Goal: Task Accomplishment & Management: Use online tool/utility

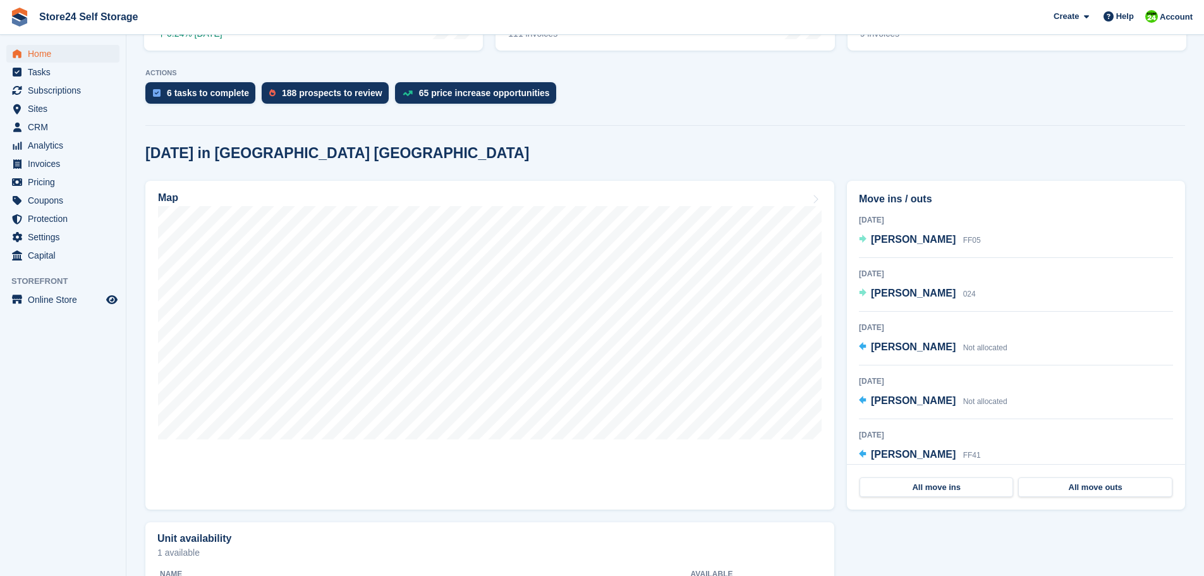
scroll to position [253, 0]
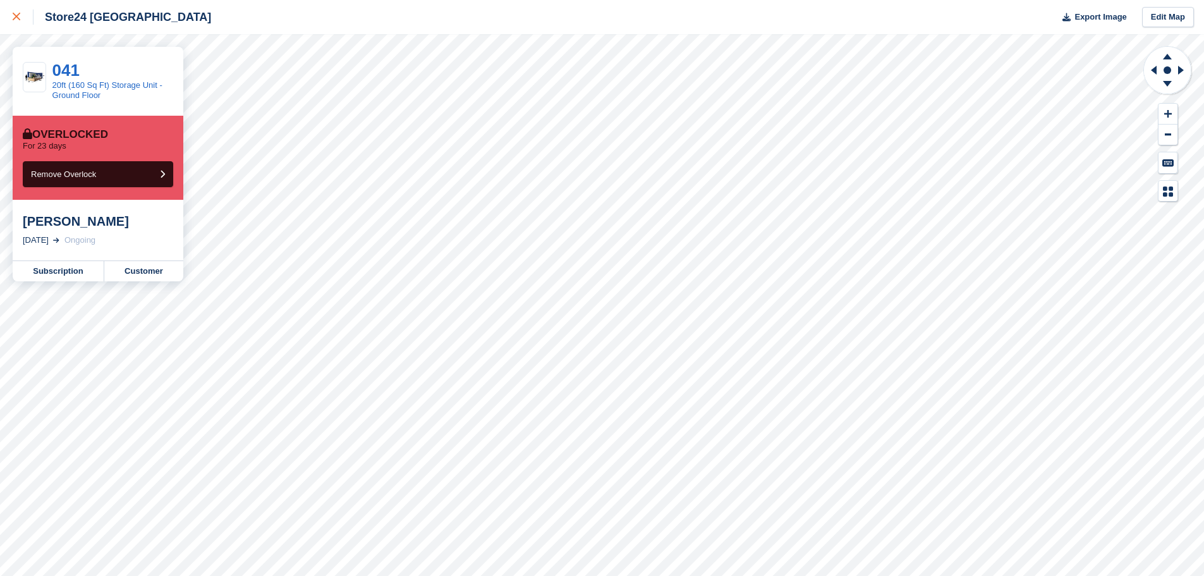
click at [16, 19] on icon at bounding box center [17, 17] width 8 height 8
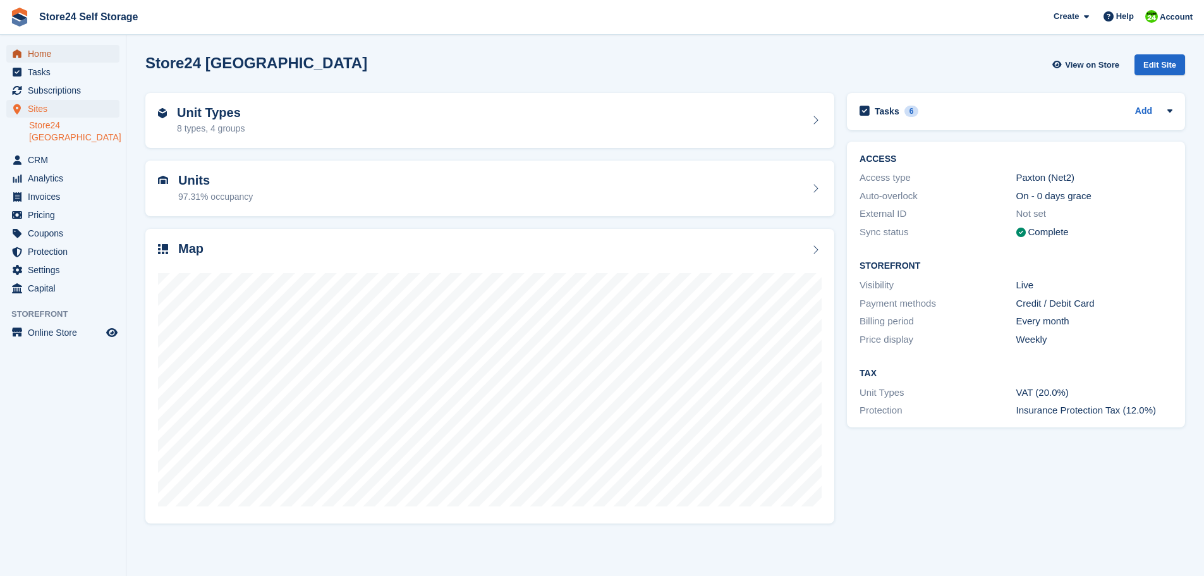
click at [46, 56] on span "Home" at bounding box center [66, 54] width 76 height 18
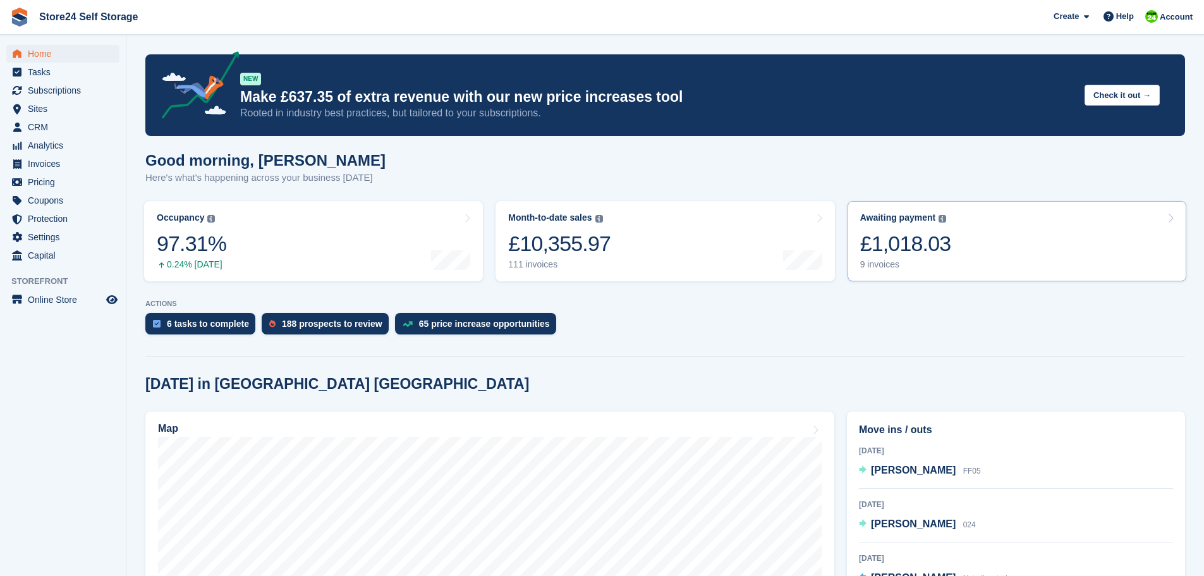
click at [882, 267] on div "9 invoices" at bounding box center [905, 264] width 91 height 11
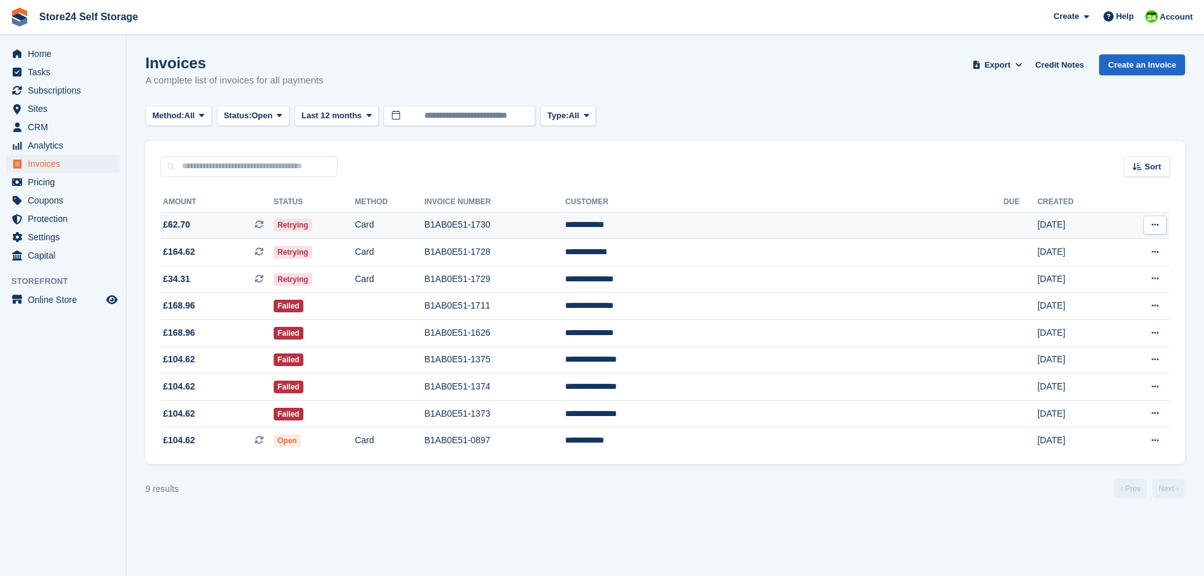
click at [565, 224] on td "B1AB0E51-1730" at bounding box center [494, 225] width 141 height 27
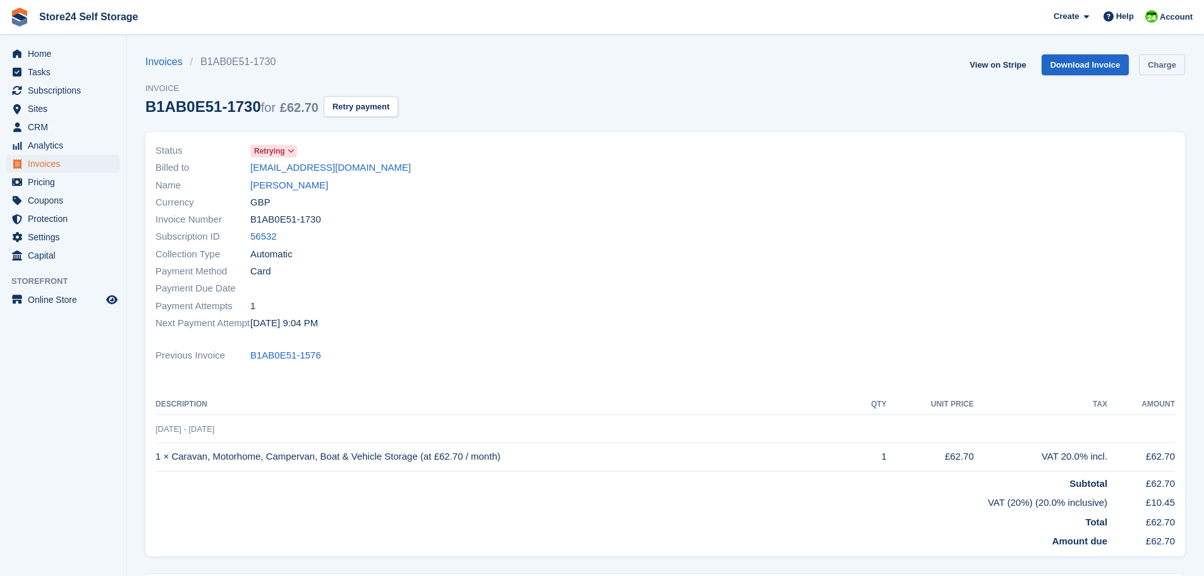
click at [1168, 69] on link "Charge" at bounding box center [1162, 64] width 46 height 21
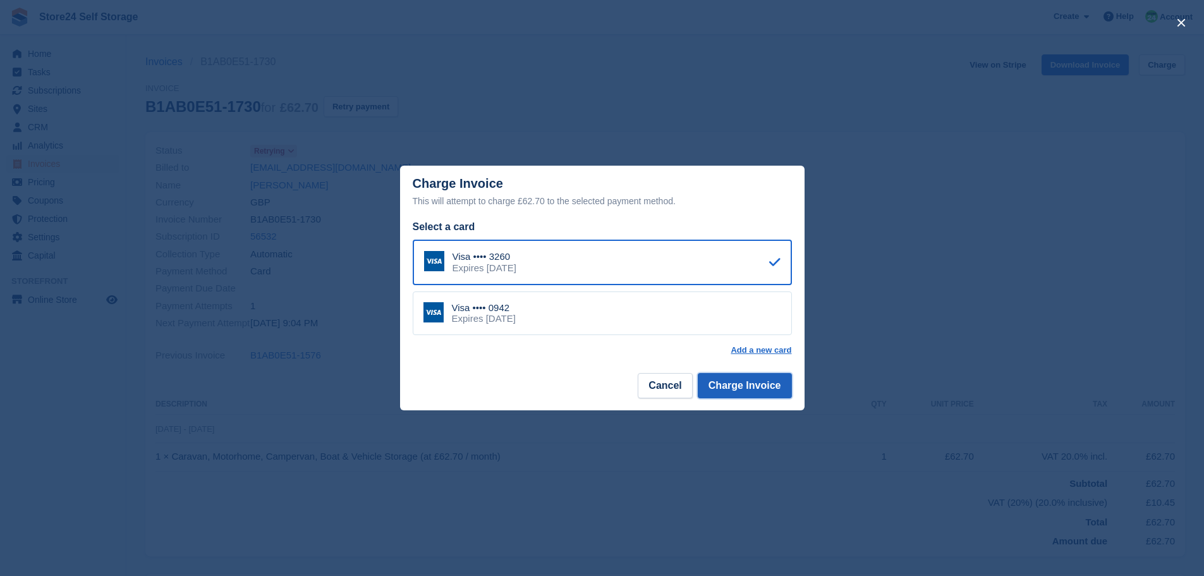
click at [751, 382] on button "Charge Invoice" at bounding box center [745, 385] width 94 height 25
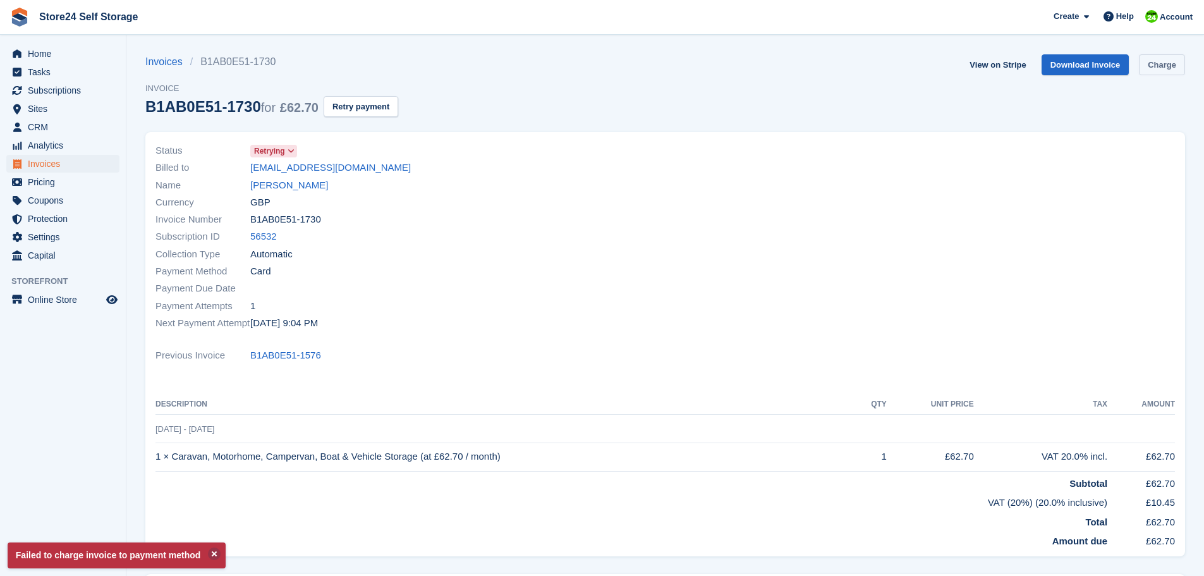
click at [1168, 60] on link "Charge" at bounding box center [1162, 64] width 46 height 21
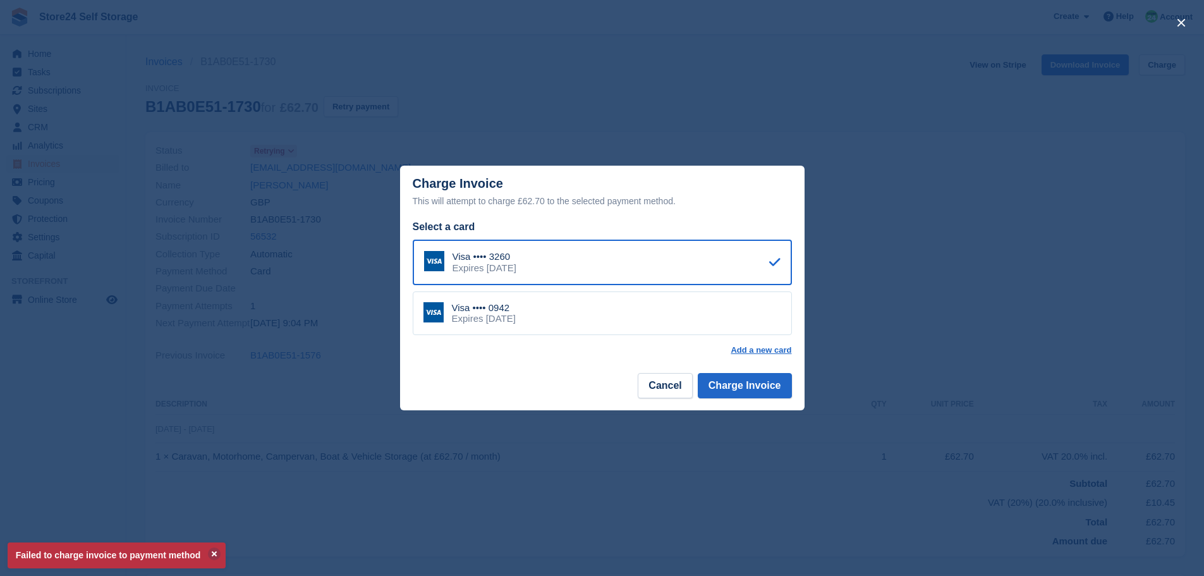
click at [689, 306] on div "Visa •••• 0942 Expires April 2027" at bounding box center [602, 313] width 379 height 44
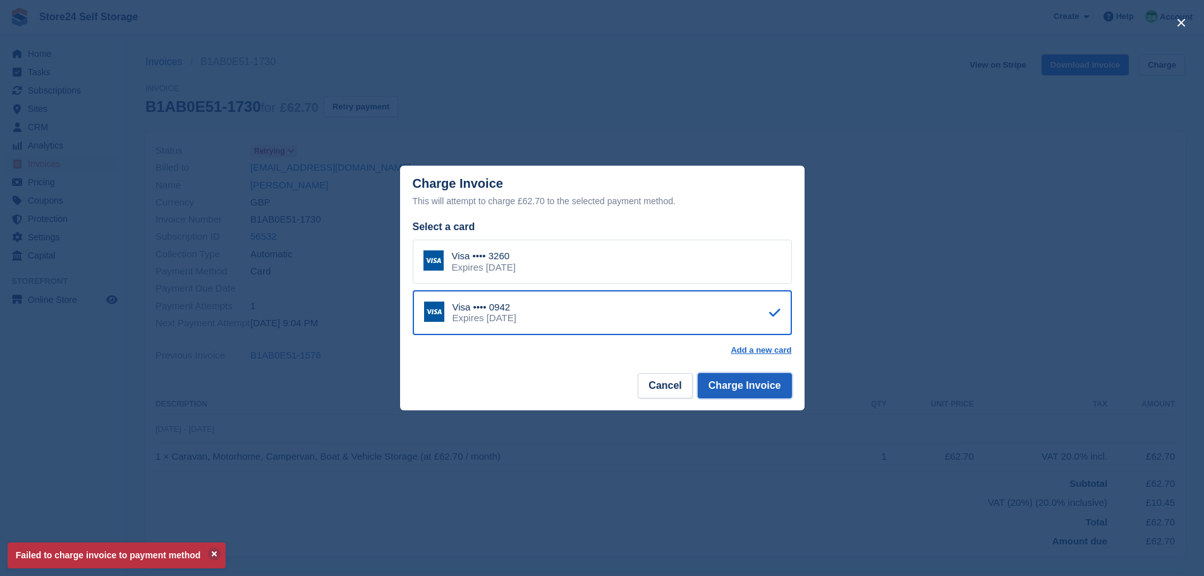
click at [735, 385] on button "Charge Invoice" at bounding box center [745, 385] width 94 height 25
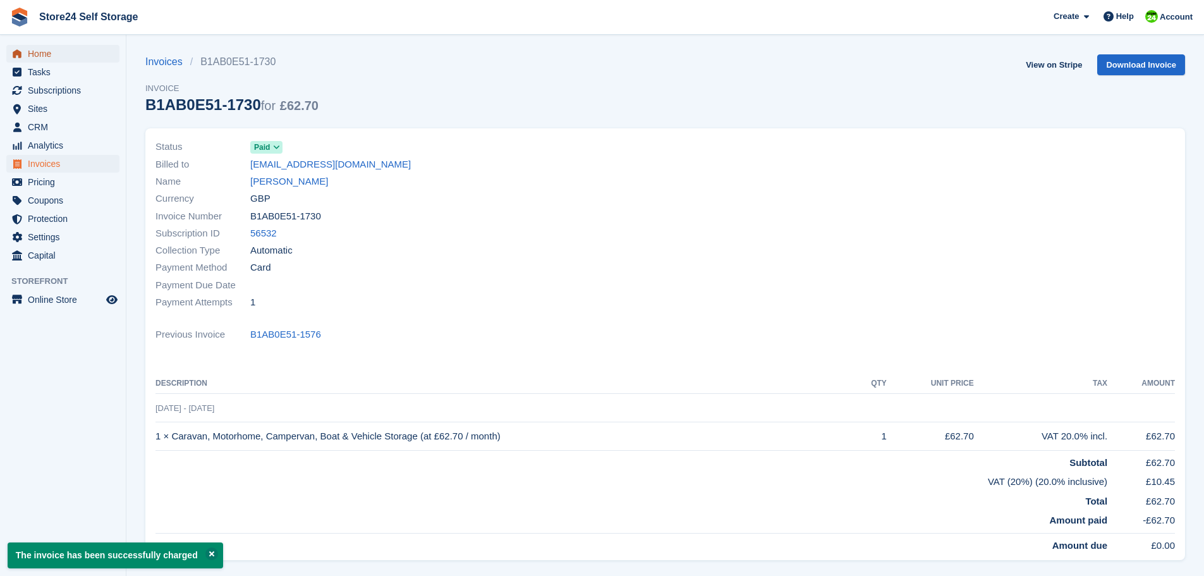
click at [25, 54] on link "Home" at bounding box center [62, 54] width 113 height 18
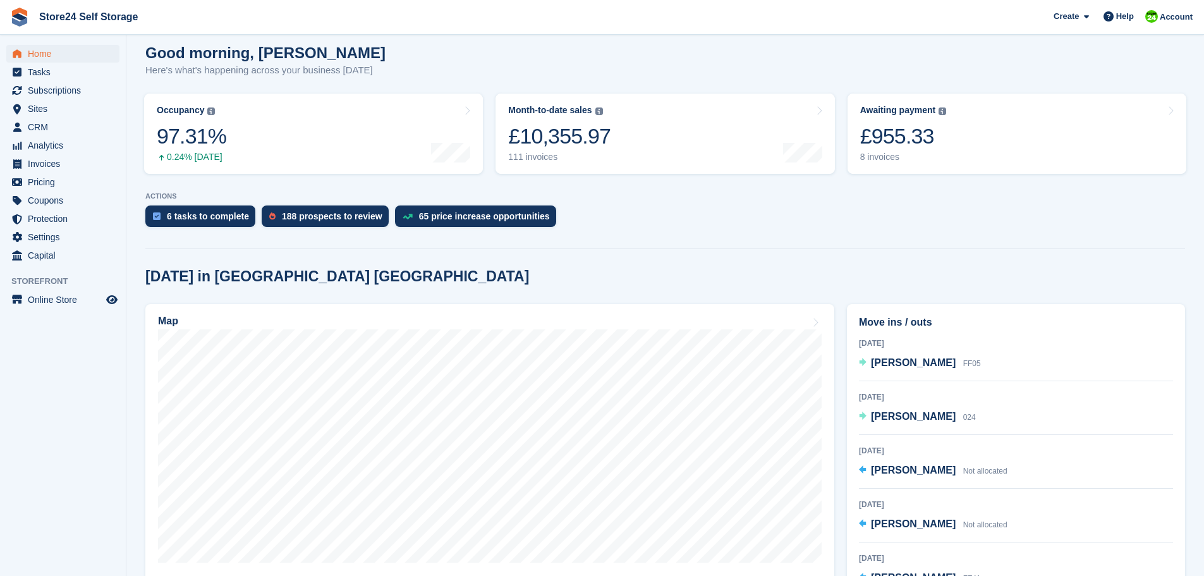
scroll to position [126, 0]
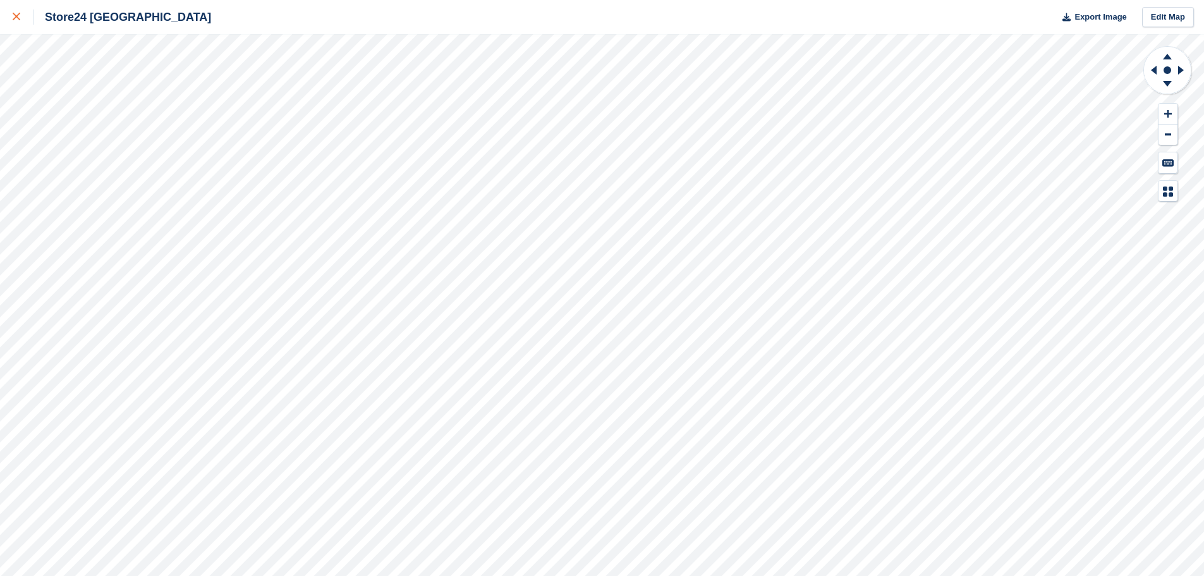
click at [16, 16] on icon at bounding box center [17, 17] width 8 height 8
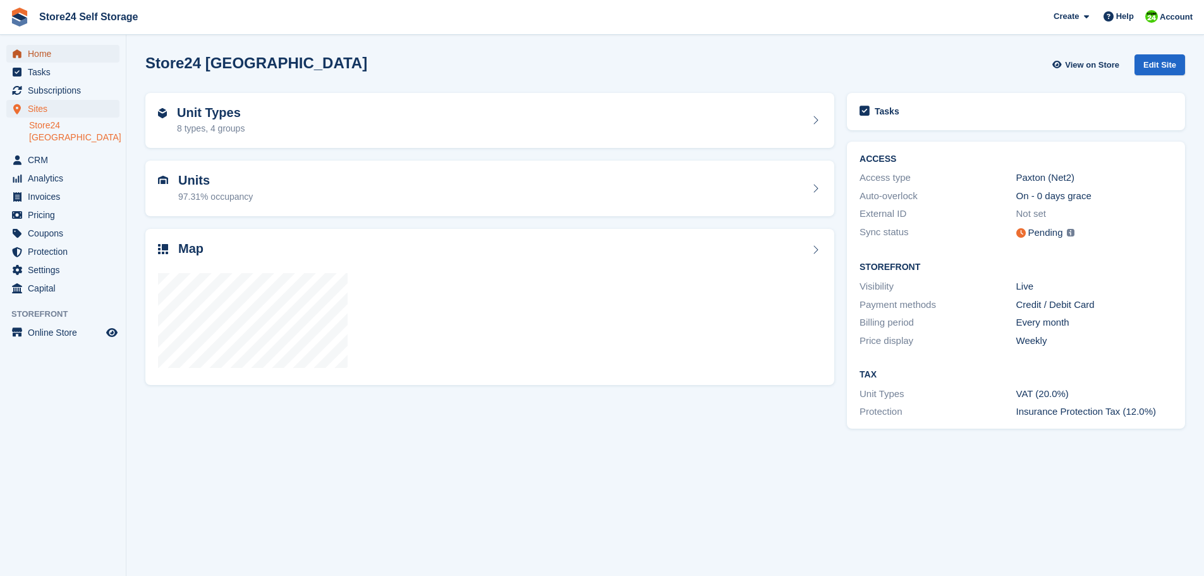
click at [36, 54] on span "Home" at bounding box center [66, 54] width 76 height 18
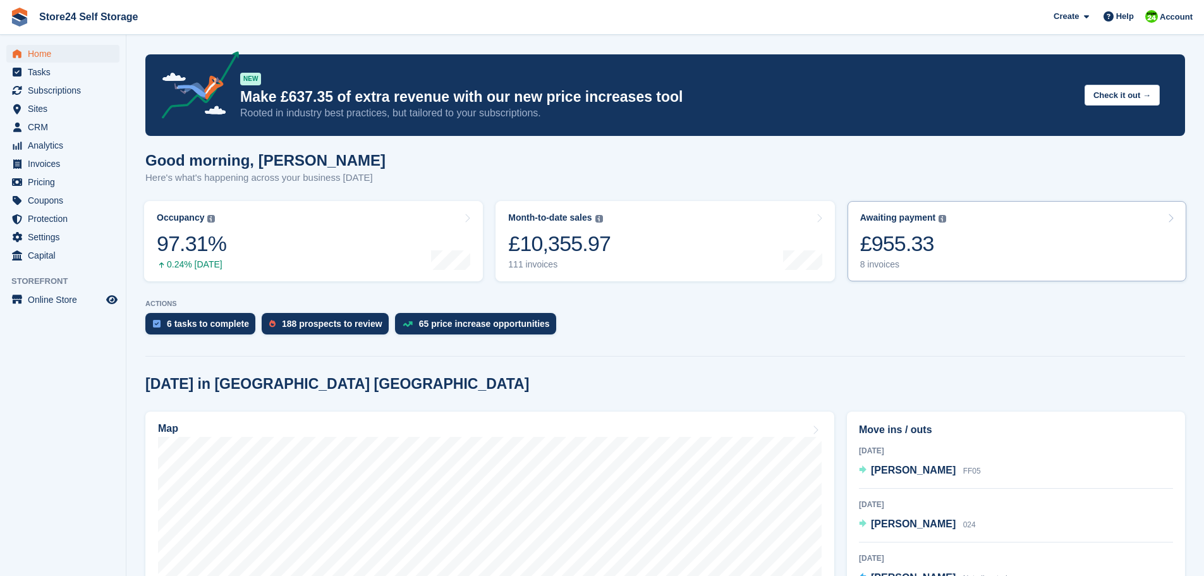
click at [896, 247] on div "£955.33" at bounding box center [903, 244] width 87 height 26
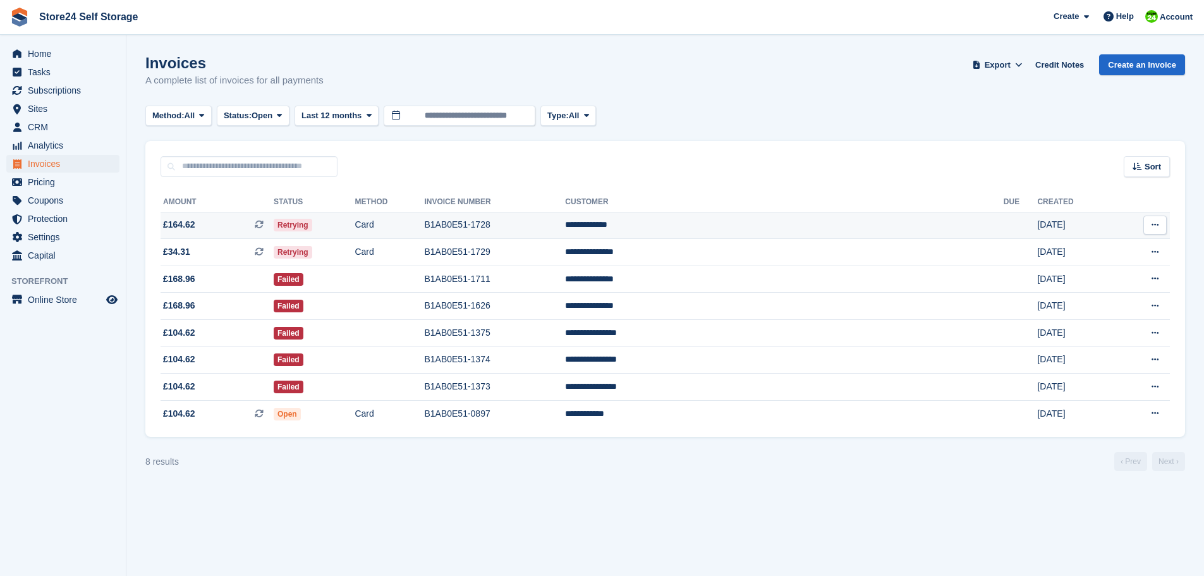
click at [565, 227] on td "B1AB0E51-1728" at bounding box center [494, 225] width 141 height 27
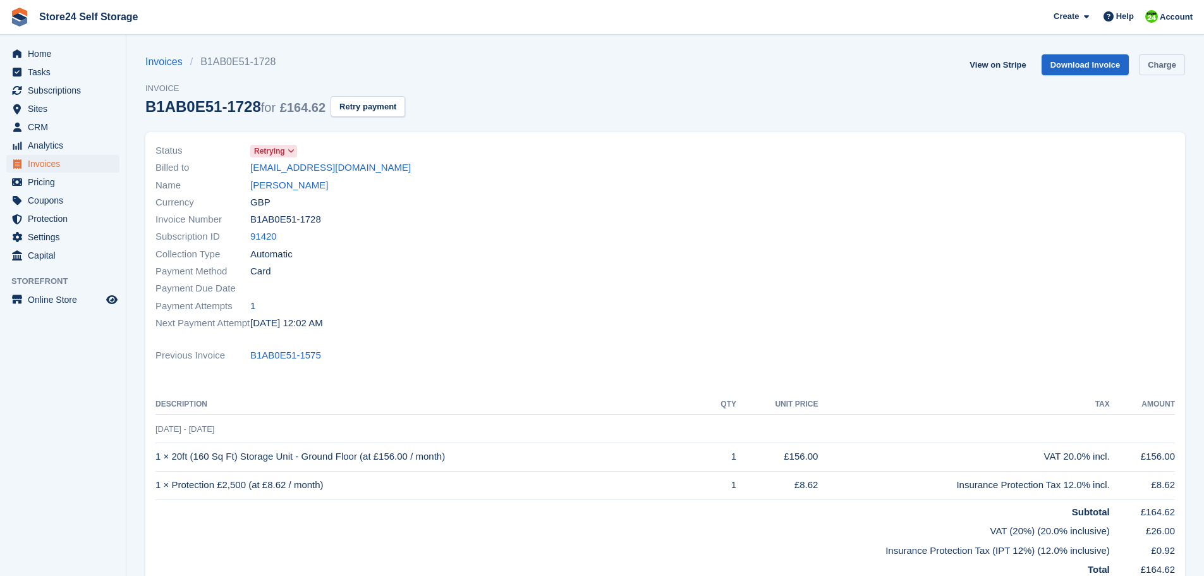
click at [1147, 70] on link "Charge" at bounding box center [1162, 64] width 46 height 21
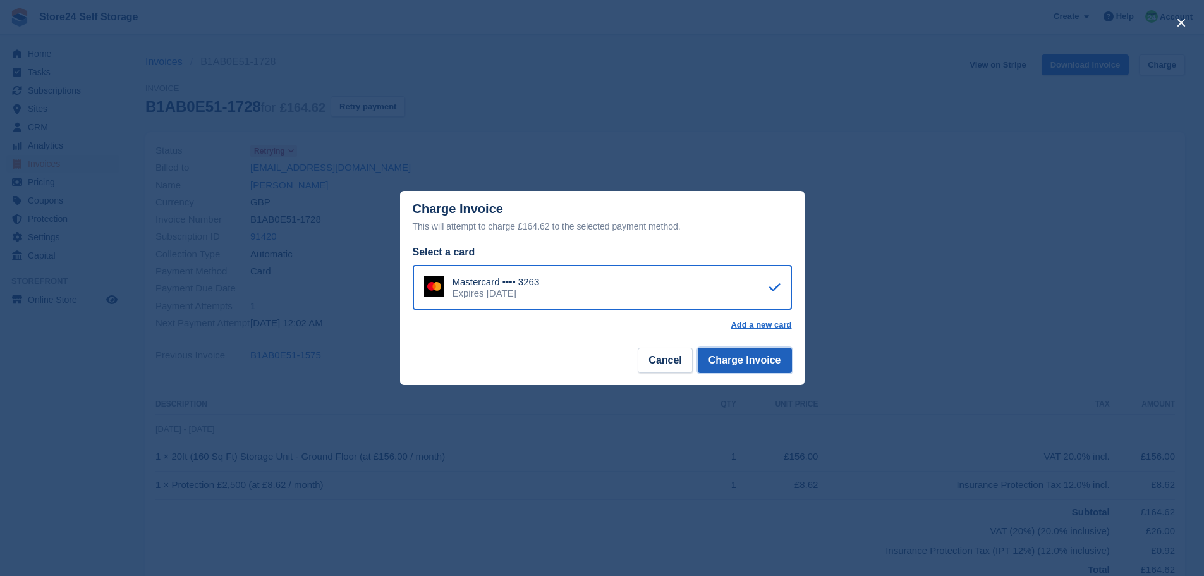
click at [761, 362] on button "Charge Invoice" at bounding box center [745, 359] width 94 height 25
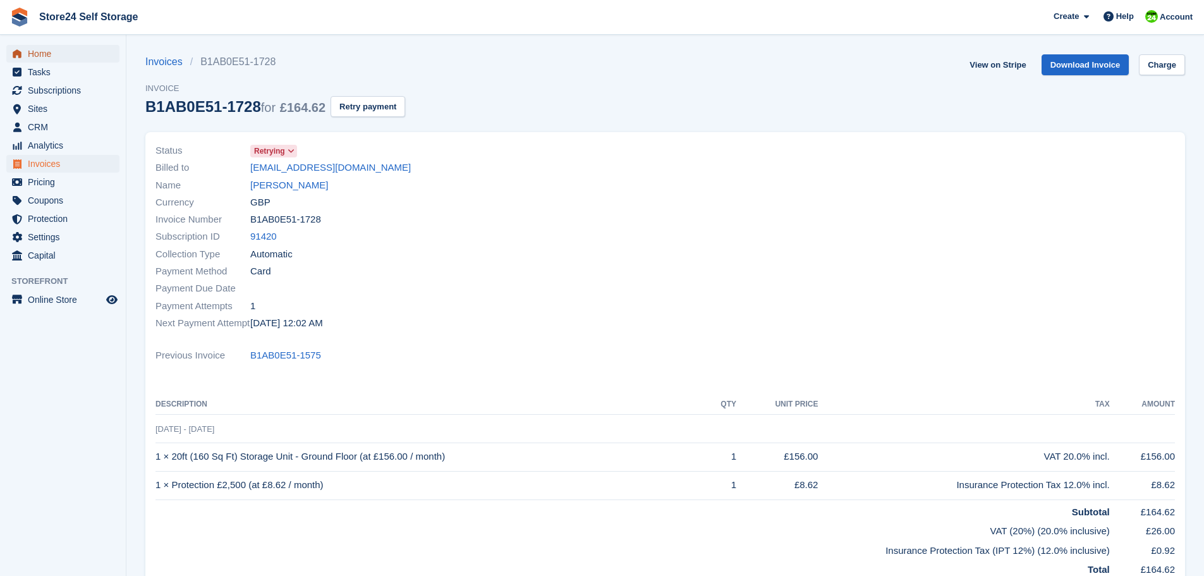
click at [59, 51] on span "Home" at bounding box center [66, 54] width 76 height 18
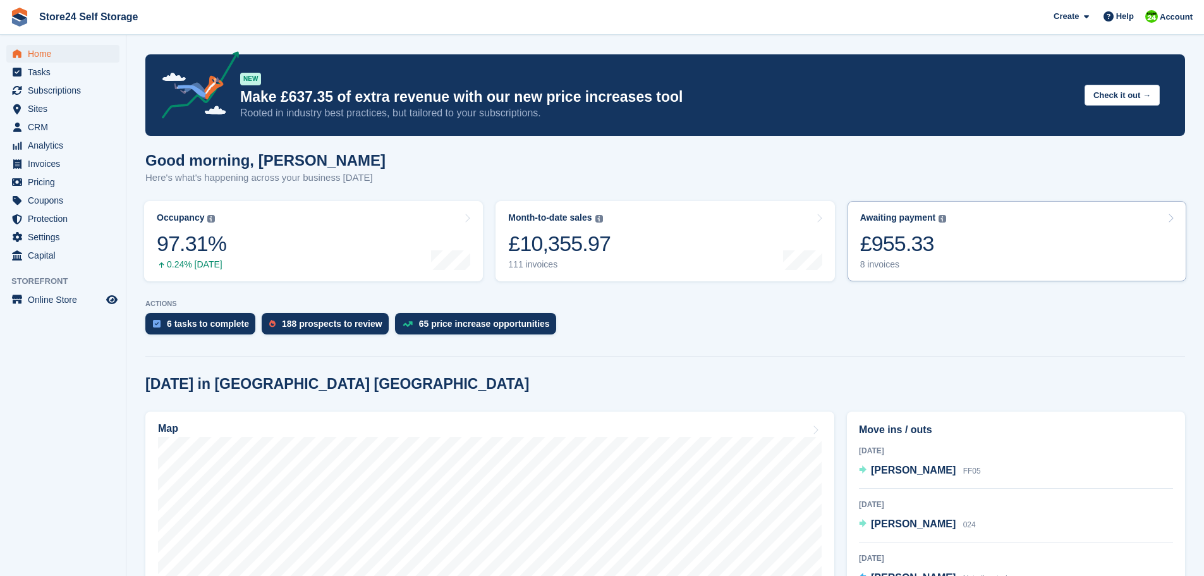
click at [880, 245] on div "£955.33" at bounding box center [903, 244] width 87 height 26
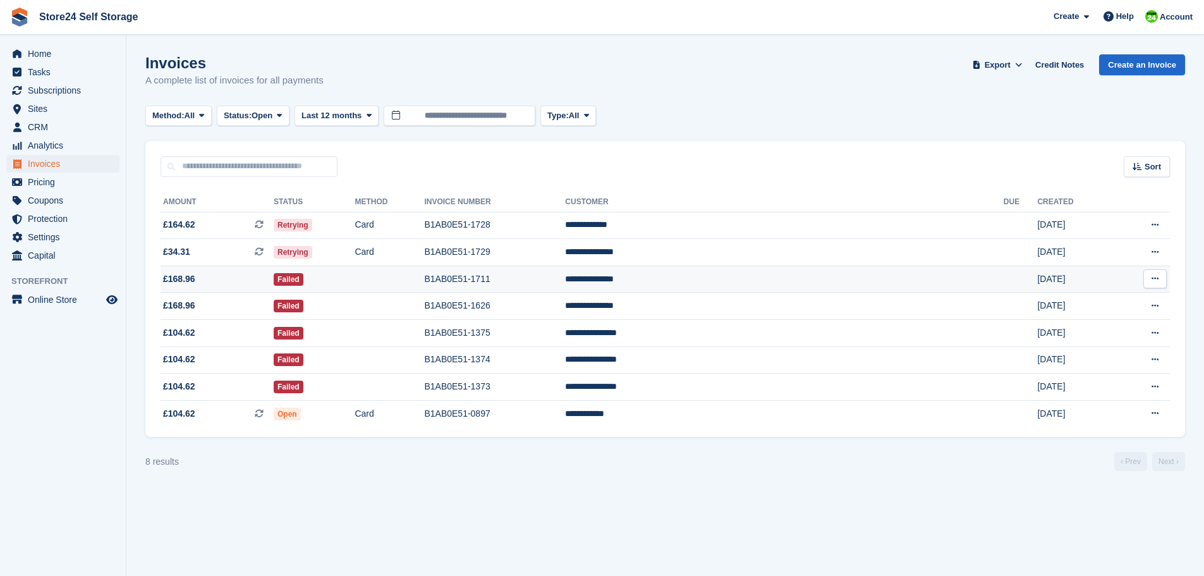
click at [565, 275] on td "B1AB0E51-1711" at bounding box center [494, 278] width 141 height 27
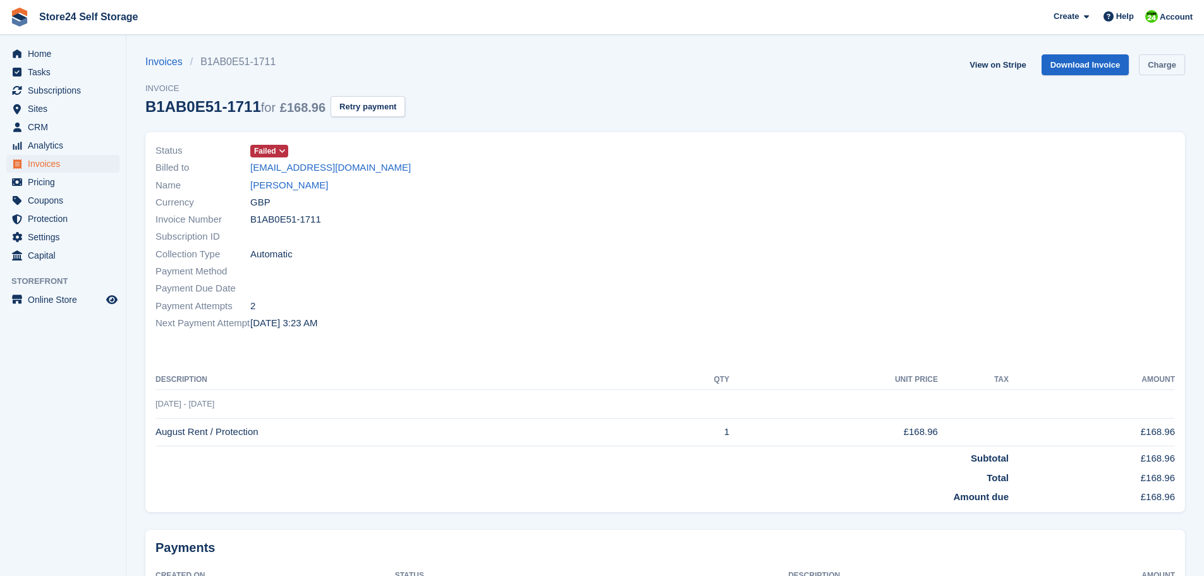
click at [1164, 68] on link "Charge" at bounding box center [1162, 64] width 46 height 21
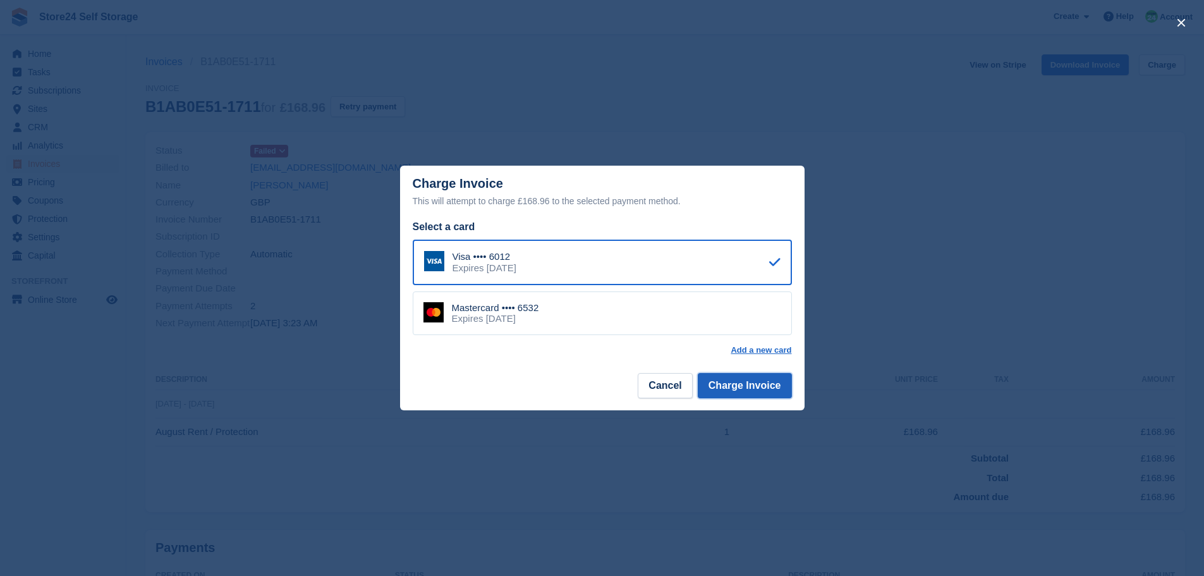
click at [758, 390] on button "Charge Invoice" at bounding box center [745, 385] width 94 height 25
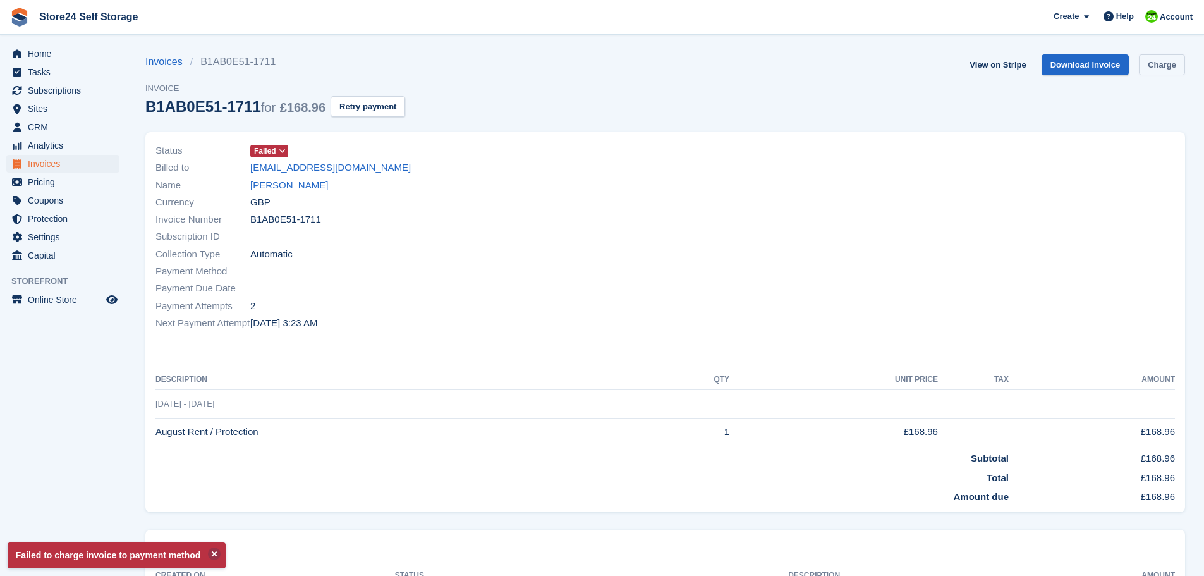
click at [1163, 64] on link "Charge" at bounding box center [1162, 64] width 46 height 21
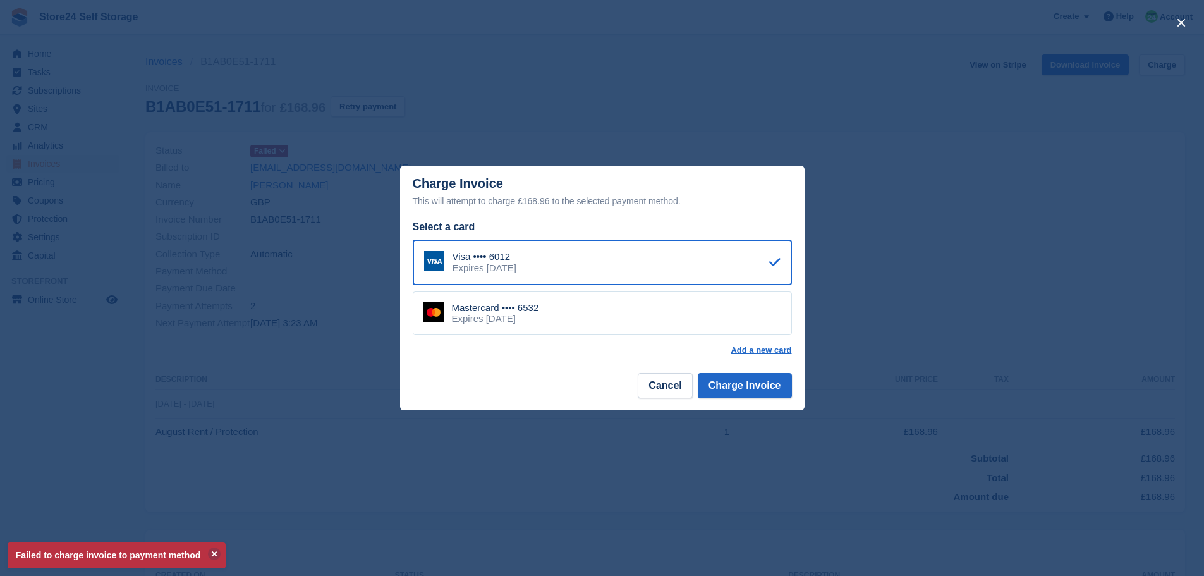
click at [613, 315] on div "Mastercard •••• 6532 Expires May 2026" at bounding box center [602, 313] width 379 height 44
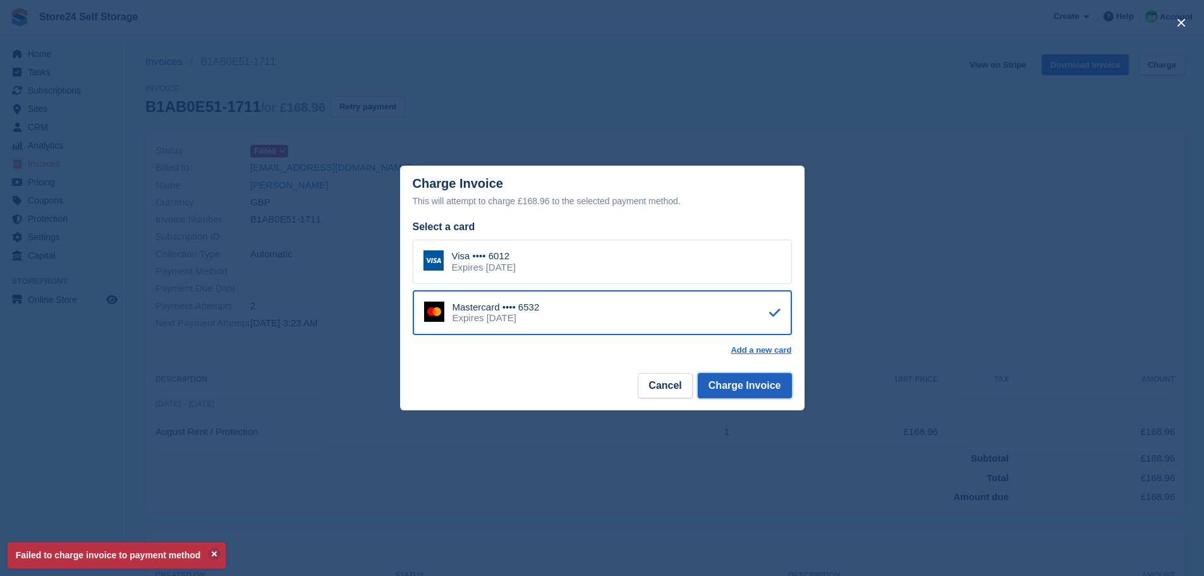
click at [729, 386] on button "Charge Invoice" at bounding box center [745, 385] width 94 height 25
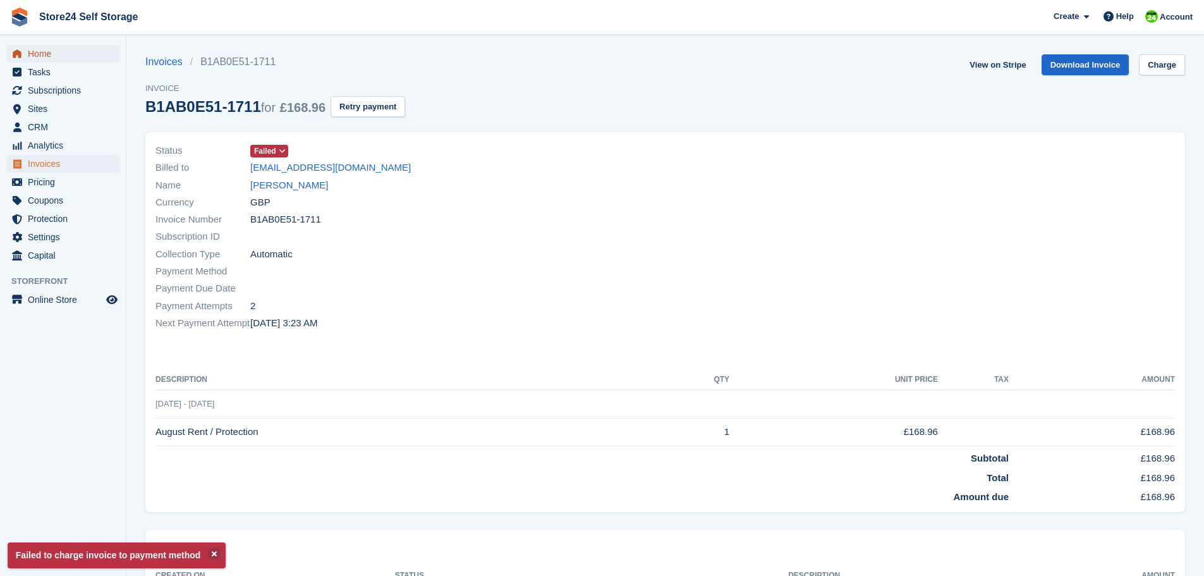
click at [45, 49] on span "Home" at bounding box center [66, 54] width 76 height 18
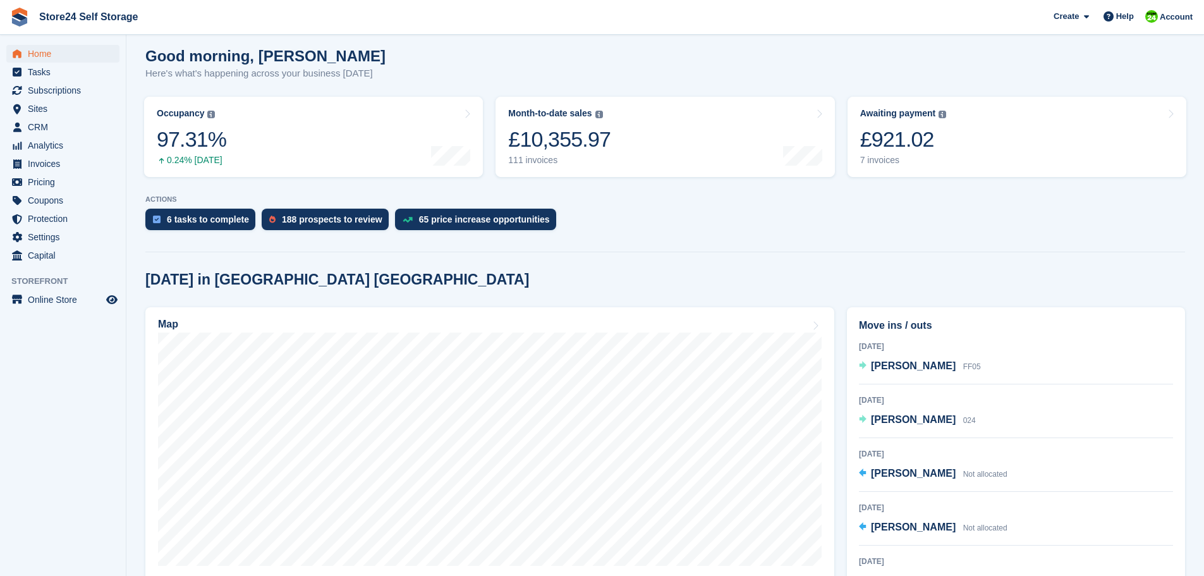
scroll to position [63, 0]
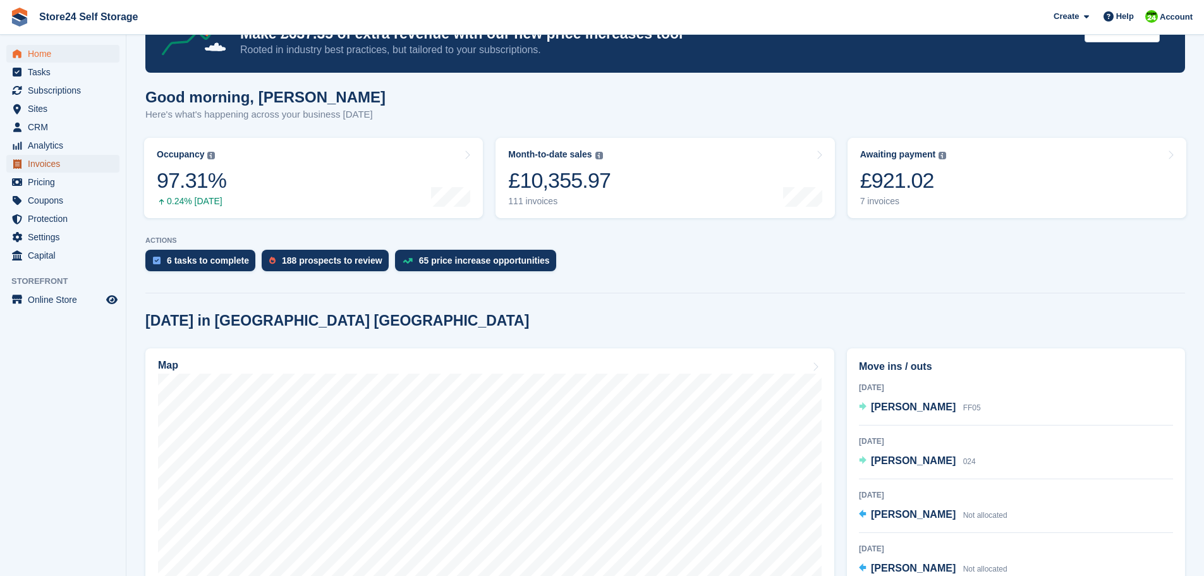
click at [34, 164] on span "Invoices" at bounding box center [66, 164] width 76 height 18
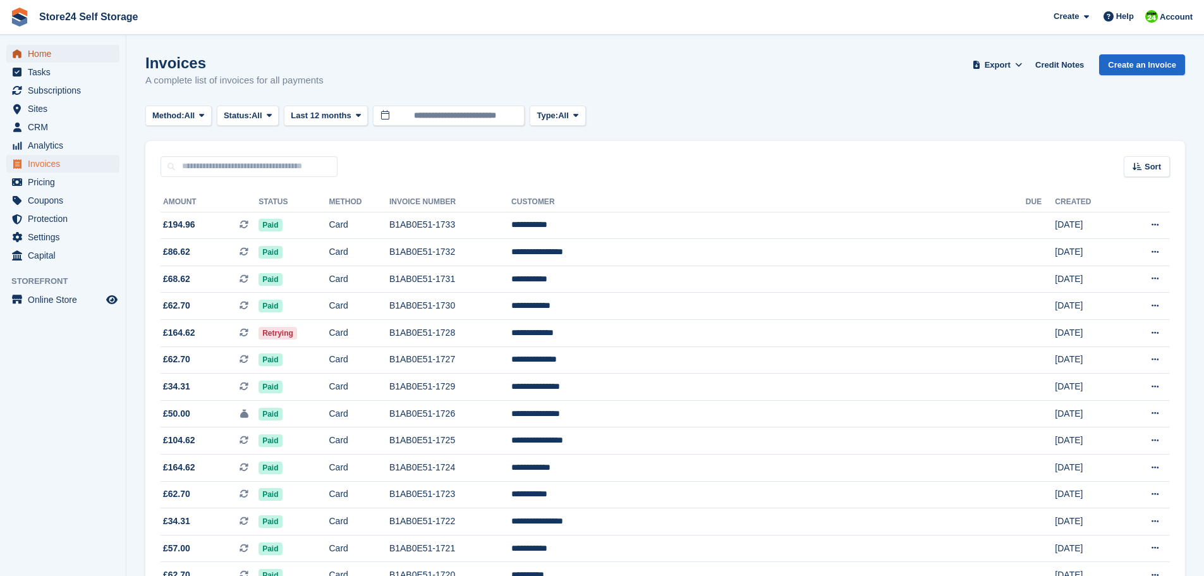
click at [37, 54] on span "Home" at bounding box center [66, 54] width 76 height 18
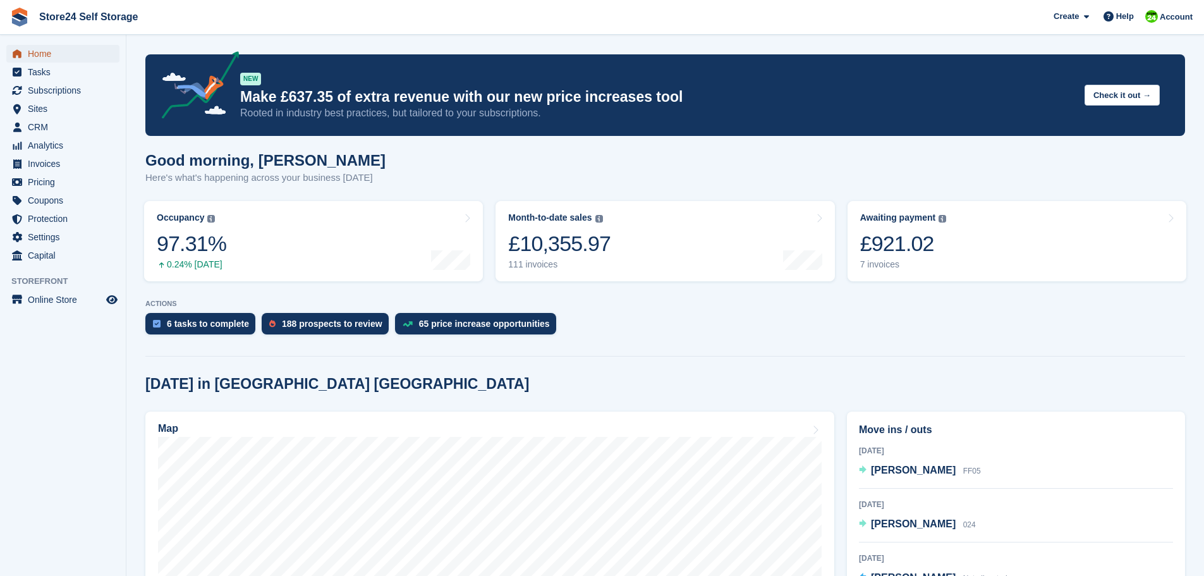
click at [47, 55] on span "Home" at bounding box center [66, 54] width 76 height 18
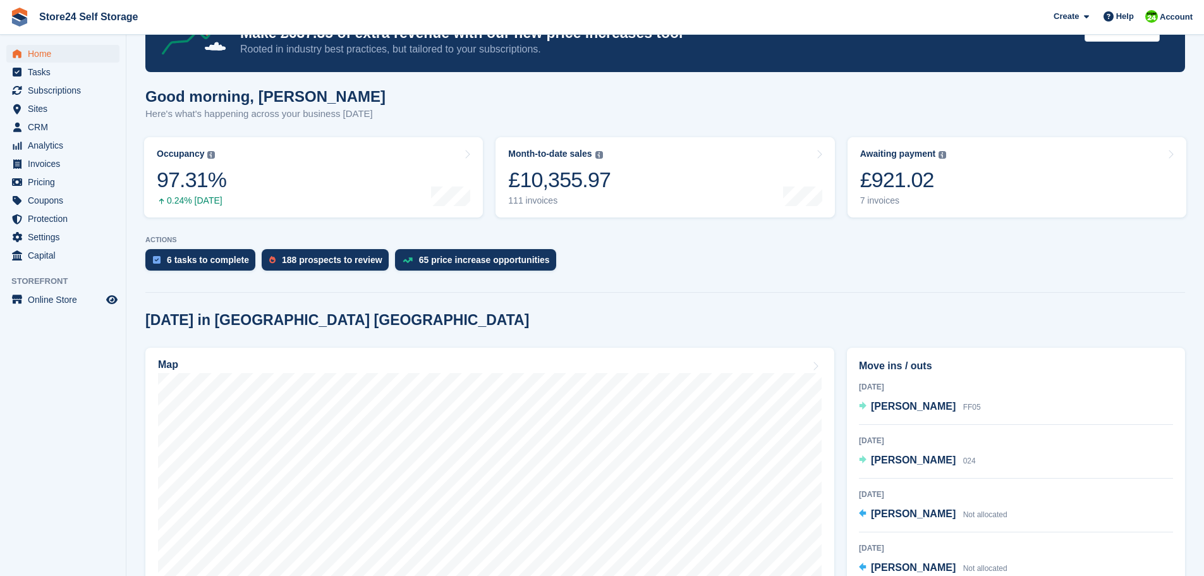
scroll to position [190, 0]
